Goal: Communication & Community: Connect with others

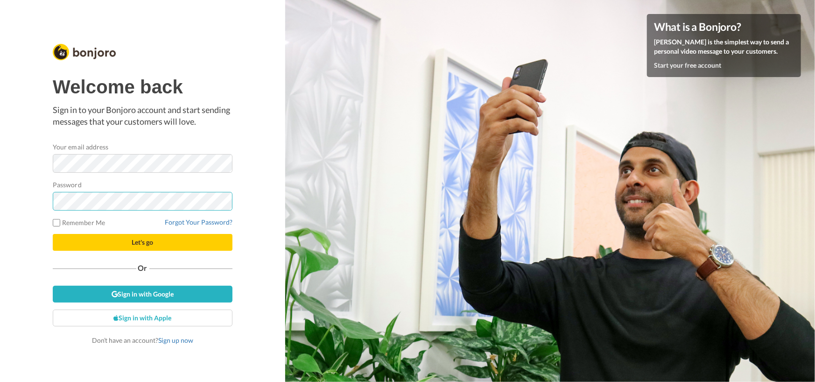
click at [33, 192] on div "Welcome back Sign in to your Bonjoro account and start sending messages that yo…" at bounding box center [142, 191] width 285 height 382
click at [160, 246] on button "Let's go" at bounding box center [143, 242] width 180 height 17
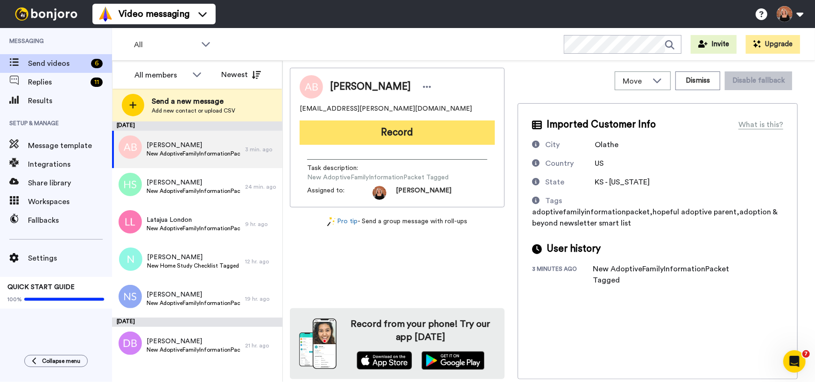
click at [404, 131] on button "Record" at bounding box center [397, 132] width 195 height 24
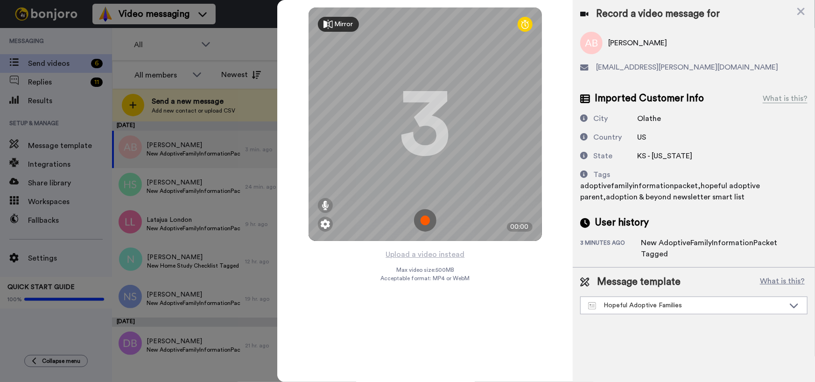
click at [425, 218] on img at bounding box center [425, 220] width 22 height 22
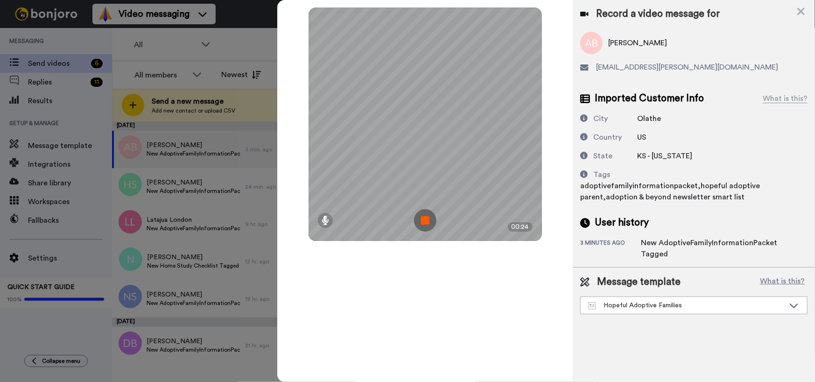
click at [425, 218] on img at bounding box center [425, 220] width 22 height 22
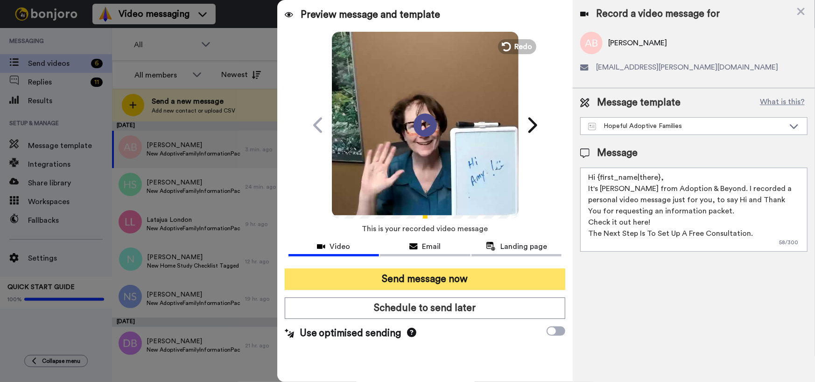
click at [406, 279] on button "Send message now" at bounding box center [425, 278] width 281 height 21
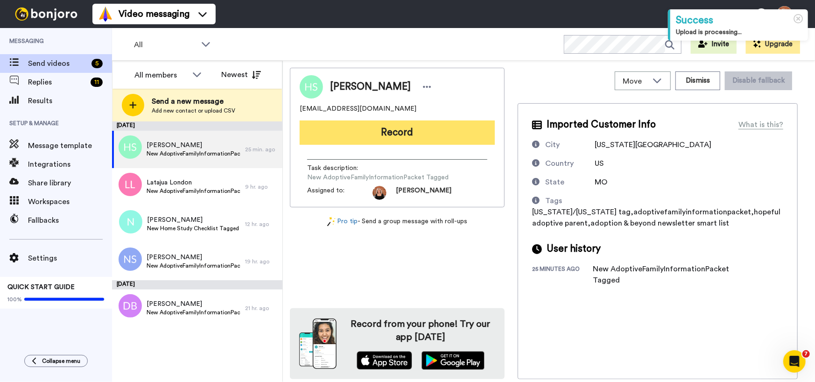
click at [414, 136] on button "Record" at bounding box center [397, 132] width 195 height 24
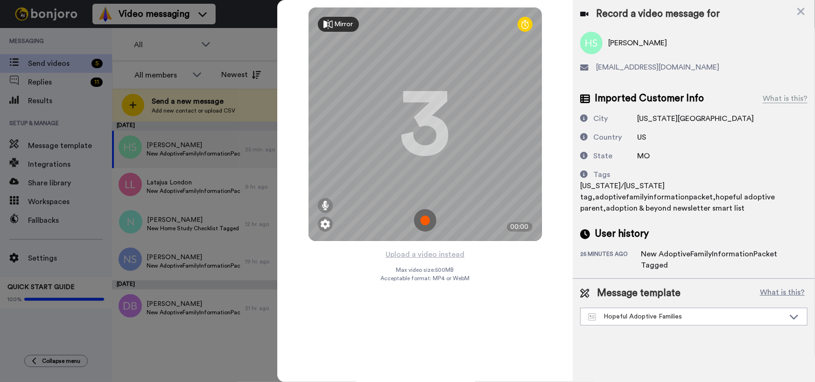
click at [427, 215] on img at bounding box center [425, 220] width 22 height 22
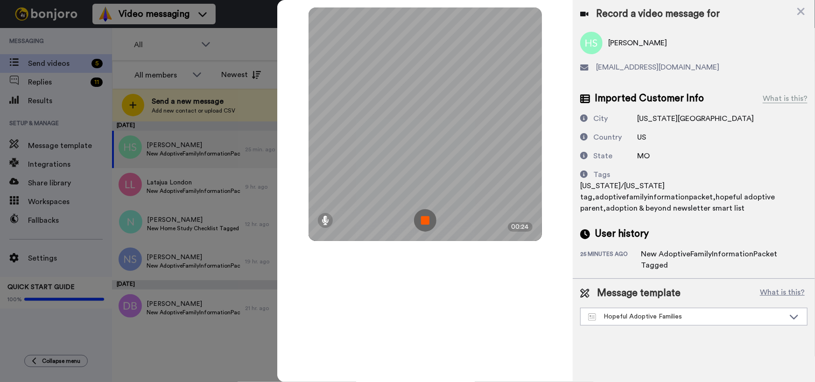
click at [427, 215] on img at bounding box center [425, 220] width 22 height 22
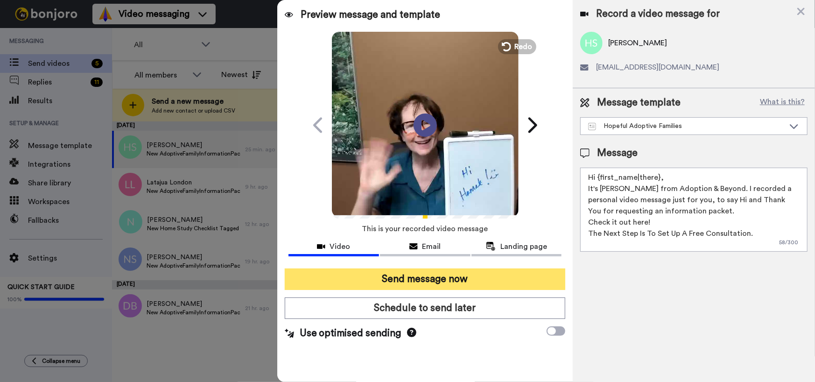
click at [442, 277] on button "Send message now" at bounding box center [425, 278] width 281 height 21
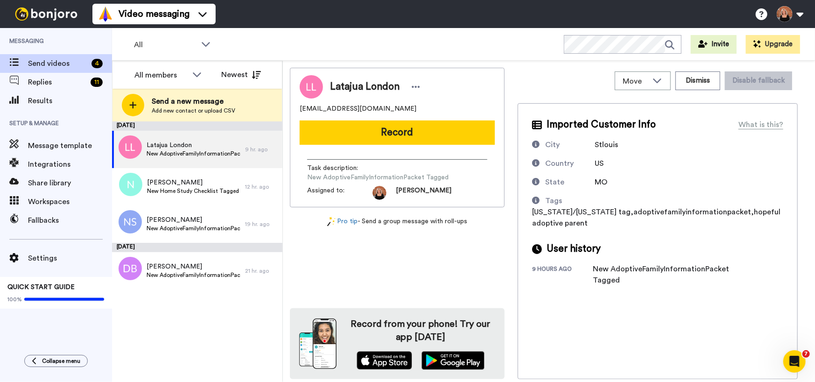
click at [429, 135] on button "Record" at bounding box center [397, 132] width 195 height 24
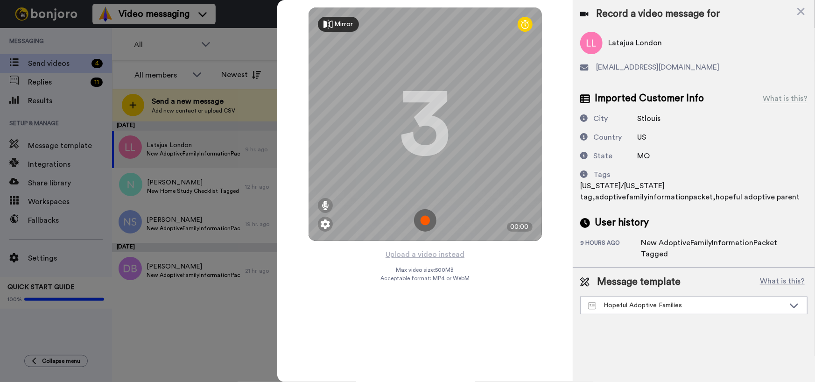
click at [429, 220] on img at bounding box center [425, 220] width 22 height 22
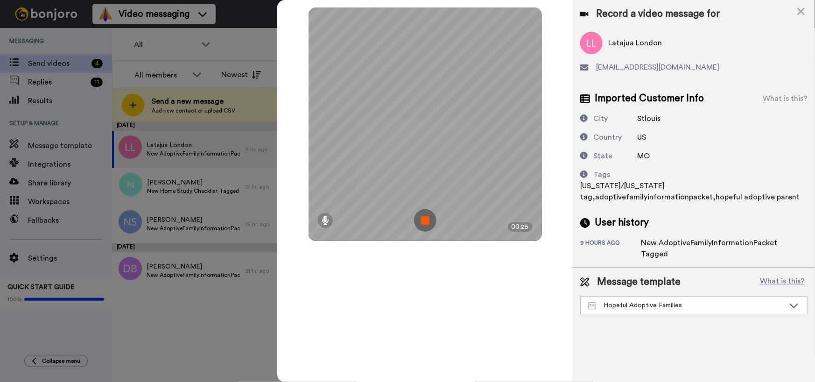
click at [429, 220] on img at bounding box center [425, 220] width 22 height 22
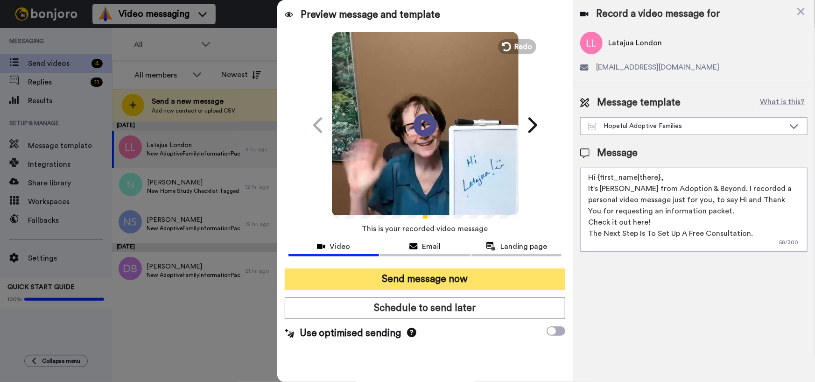
click at [439, 280] on button "Send message now" at bounding box center [425, 278] width 281 height 21
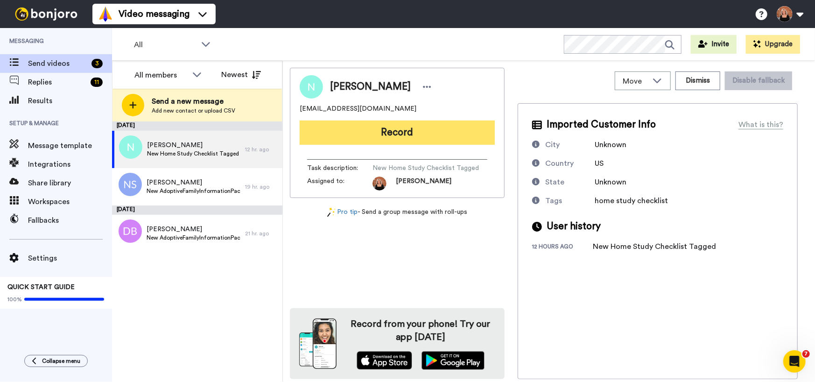
click at [412, 136] on button "Record" at bounding box center [397, 132] width 195 height 24
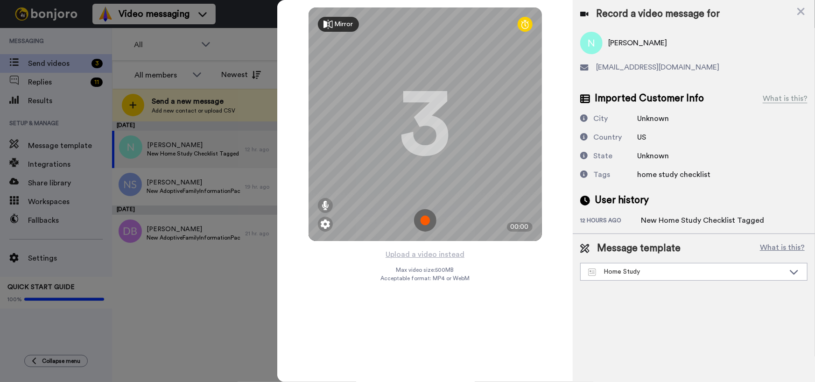
click at [428, 219] on img at bounding box center [425, 220] width 22 height 22
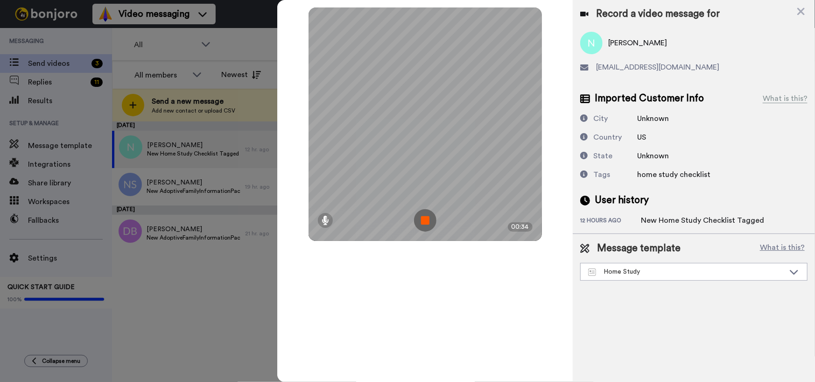
click at [428, 219] on img at bounding box center [425, 220] width 22 height 22
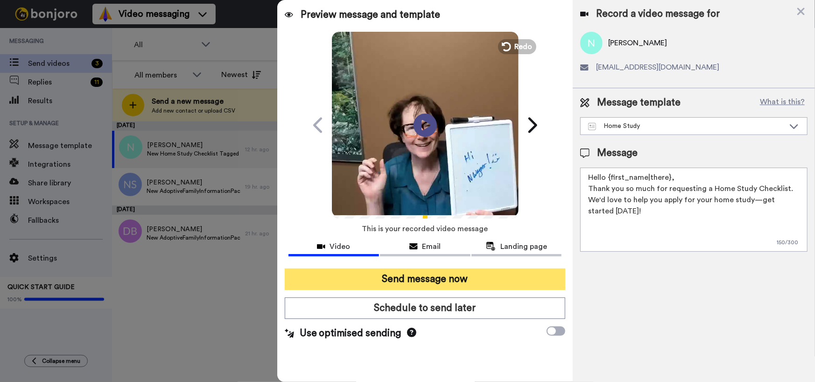
click at [448, 278] on button "Send message now" at bounding box center [425, 278] width 281 height 21
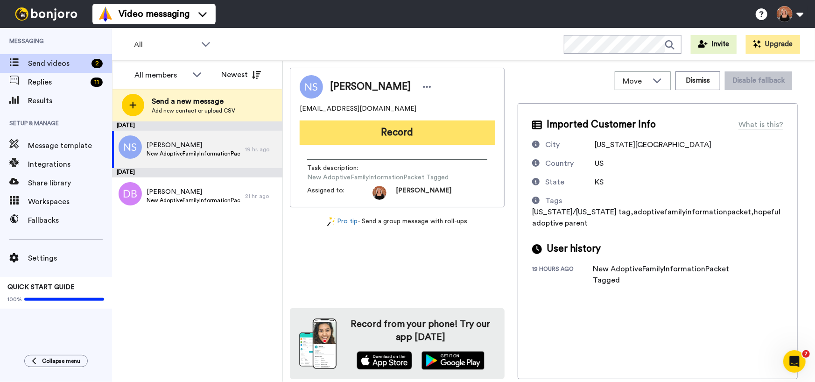
click at [413, 134] on button "Record" at bounding box center [397, 132] width 195 height 24
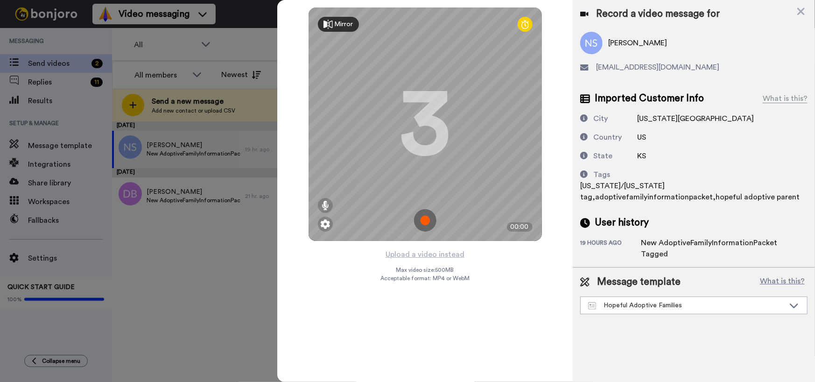
click at [429, 217] on img at bounding box center [425, 220] width 22 height 22
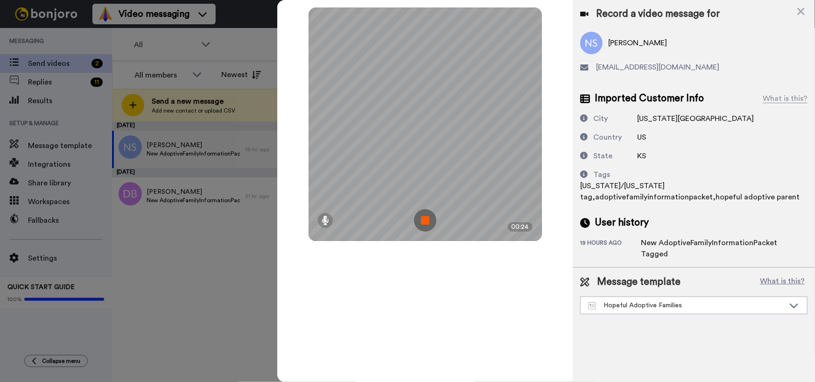
click at [429, 217] on img at bounding box center [425, 220] width 22 height 22
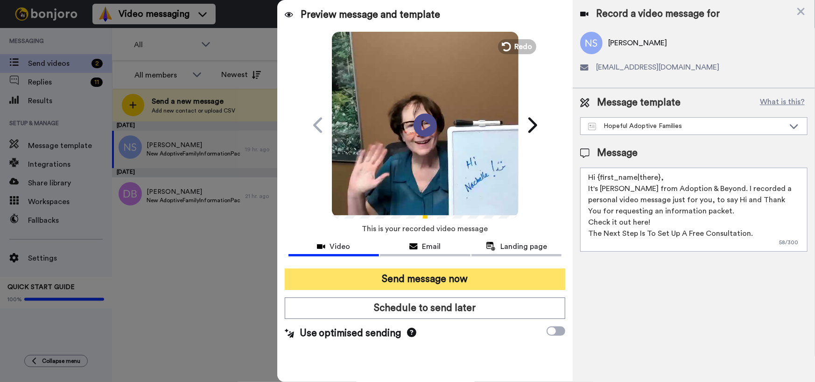
click at [445, 280] on button "Send message now" at bounding box center [425, 278] width 281 height 21
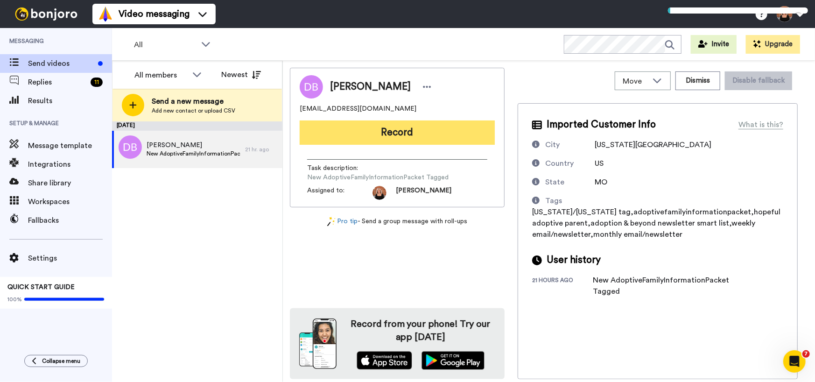
click at [394, 131] on button "Record" at bounding box center [397, 132] width 195 height 24
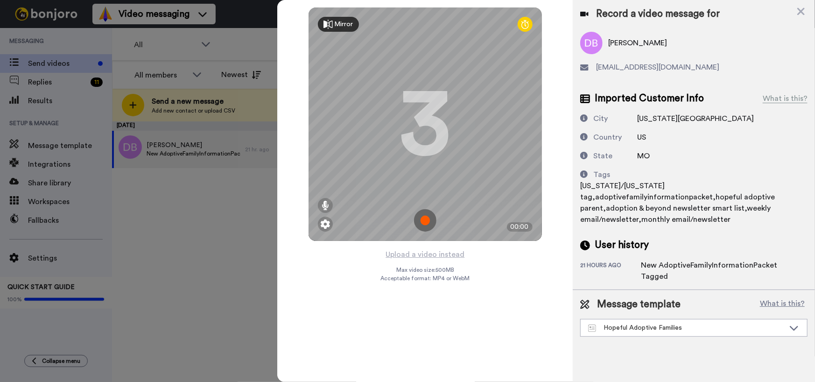
click at [428, 219] on img at bounding box center [425, 220] width 22 height 22
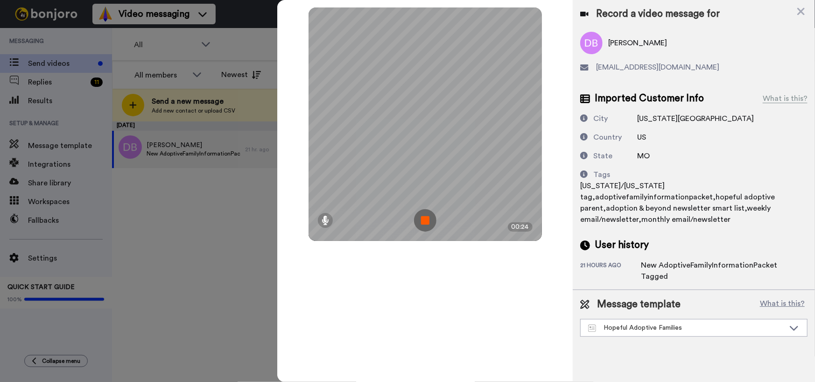
click at [427, 221] on img at bounding box center [425, 220] width 22 height 22
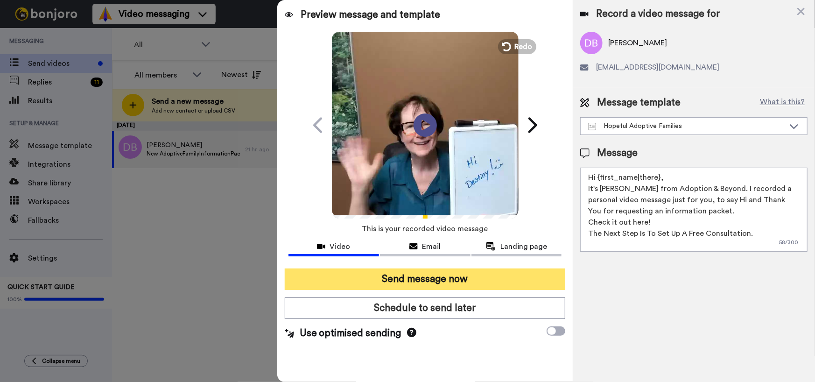
click at [456, 282] on button "Send message now" at bounding box center [425, 278] width 281 height 21
